Goal: Communication & Community: Connect with others

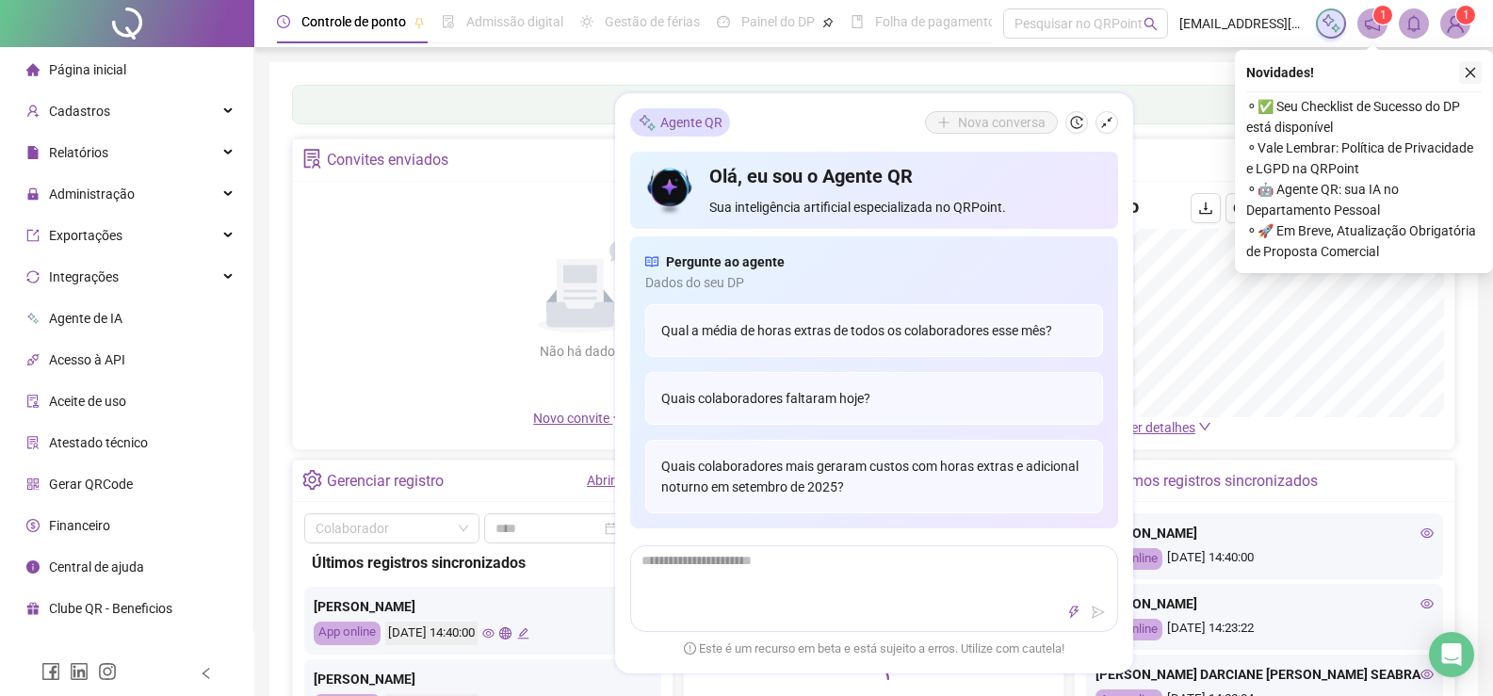
click at [1477, 64] on button "button" at bounding box center [1470, 72] width 23 height 23
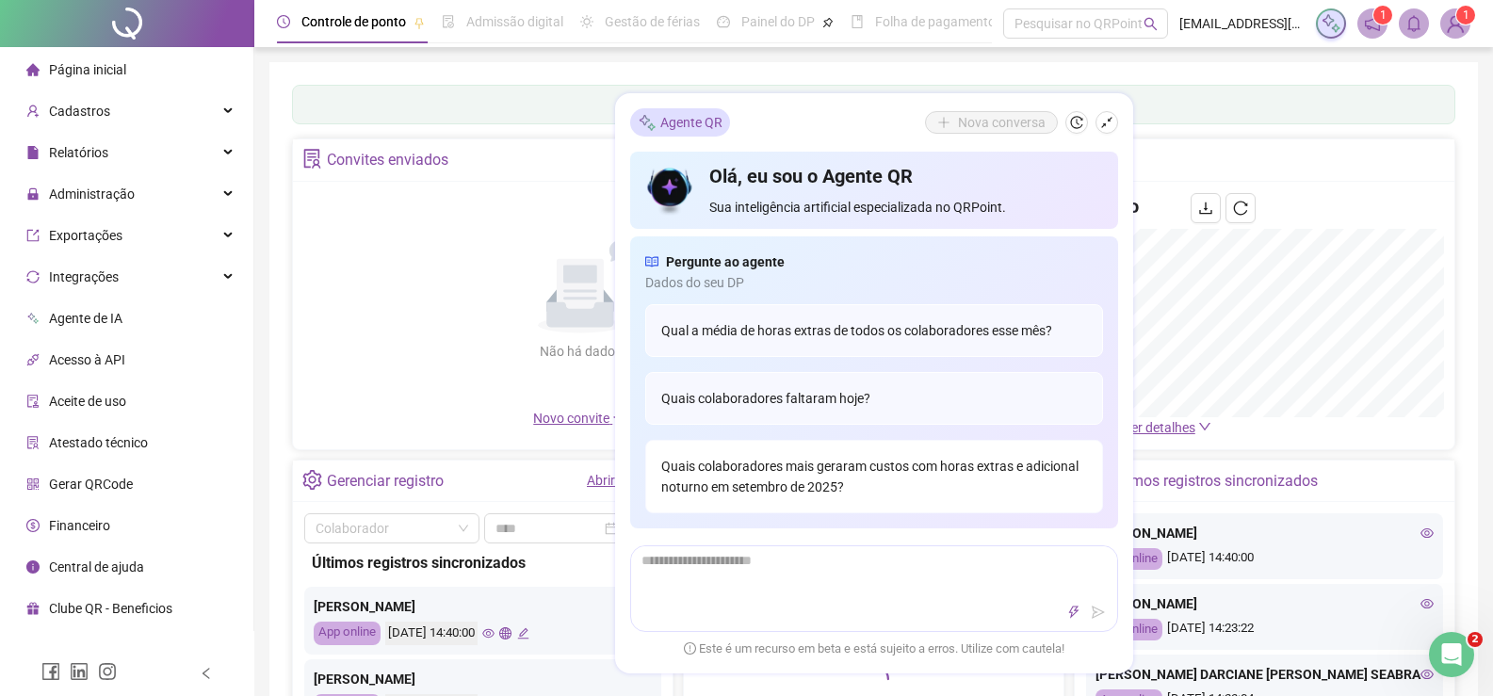
scroll to position [283, 0]
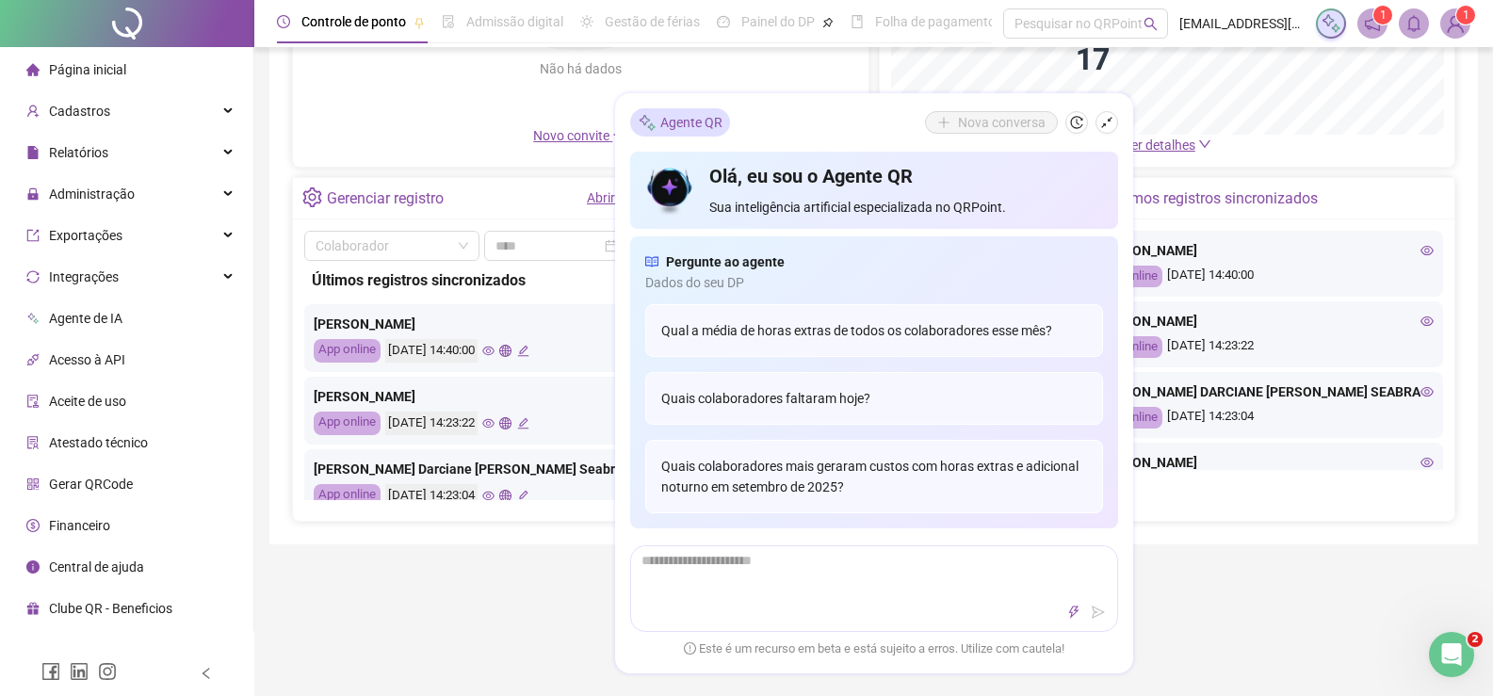
click at [1113, 112] on div "Nova conversa" at bounding box center [1021, 122] width 193 height 23
click at [1106, 125] on icon "shrink" at bounding box center [1106, 122] width 13 height 13
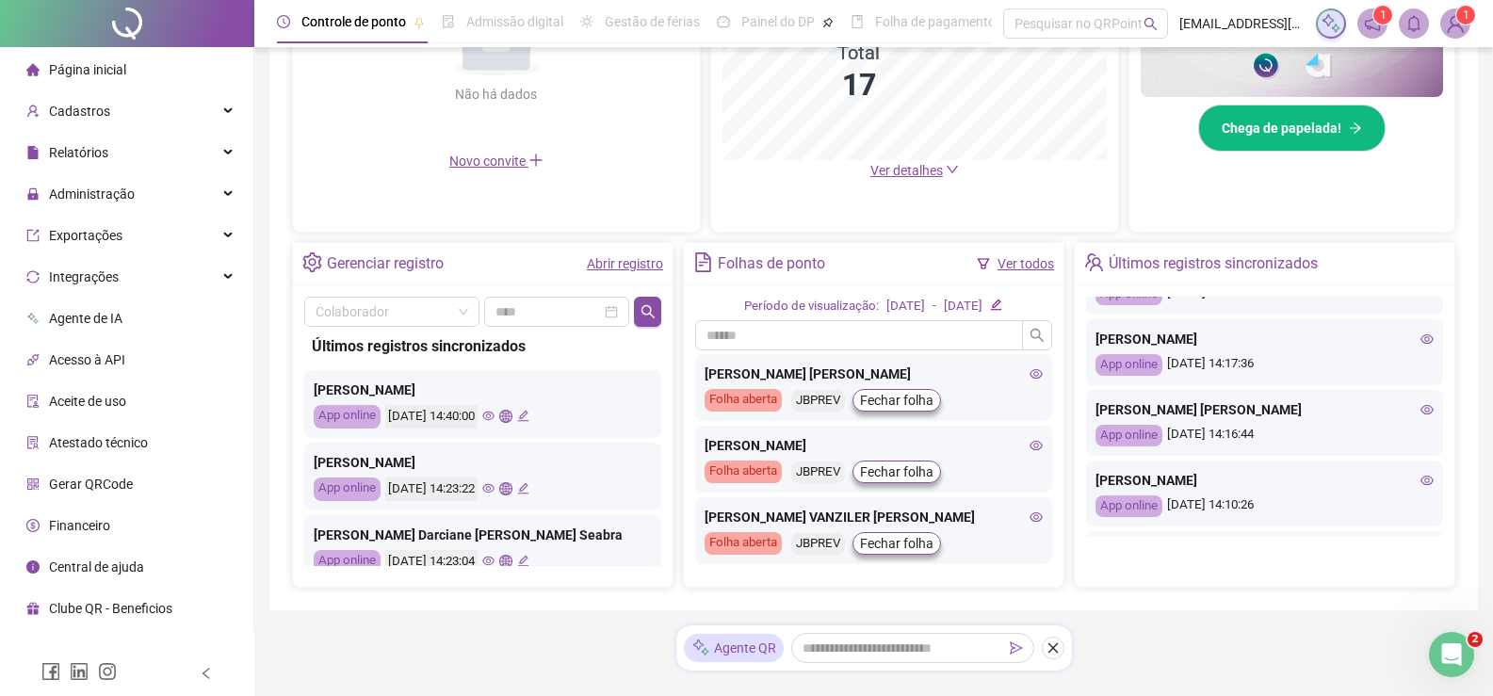
scroll to position [0, 0]
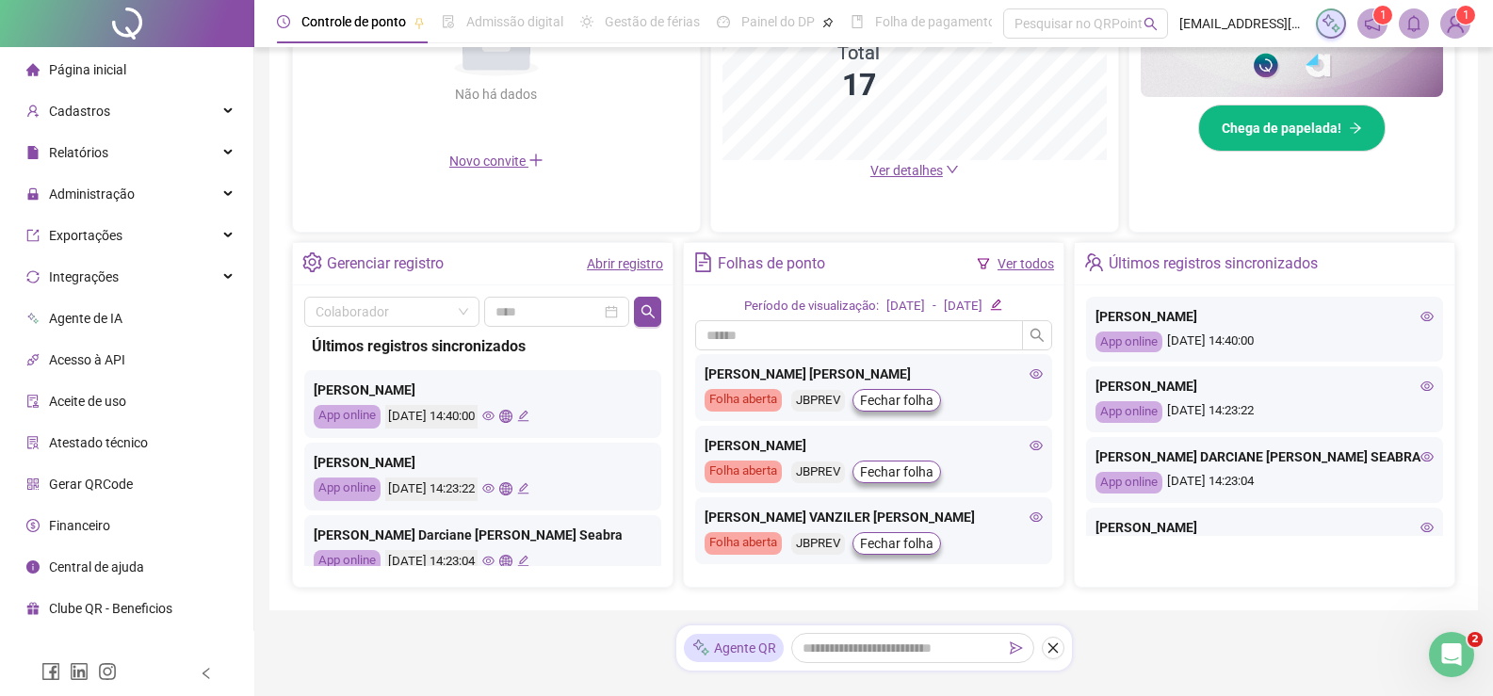
click at [98, 59] on div "Página inicial" at bounding box center [76, 70] width 100 height 38
